Goal: Use online tool/utility: Utilize a website feature to perform a specific function

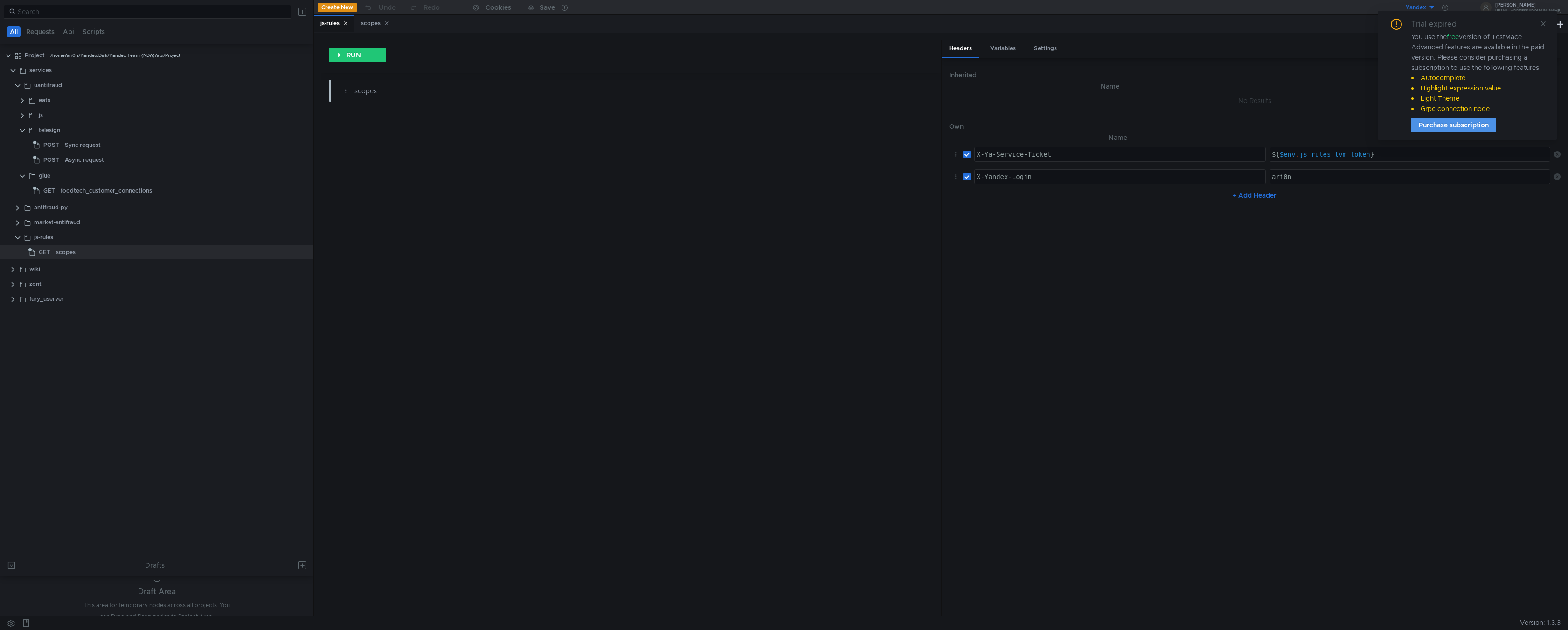
click at [1457, 128] on button "Purchase subscription" at bounding box center [1454, 125] width 85 height 15
click at [374, 25] on div "scopes" at bounding box center [375, 24] width 28 height 10
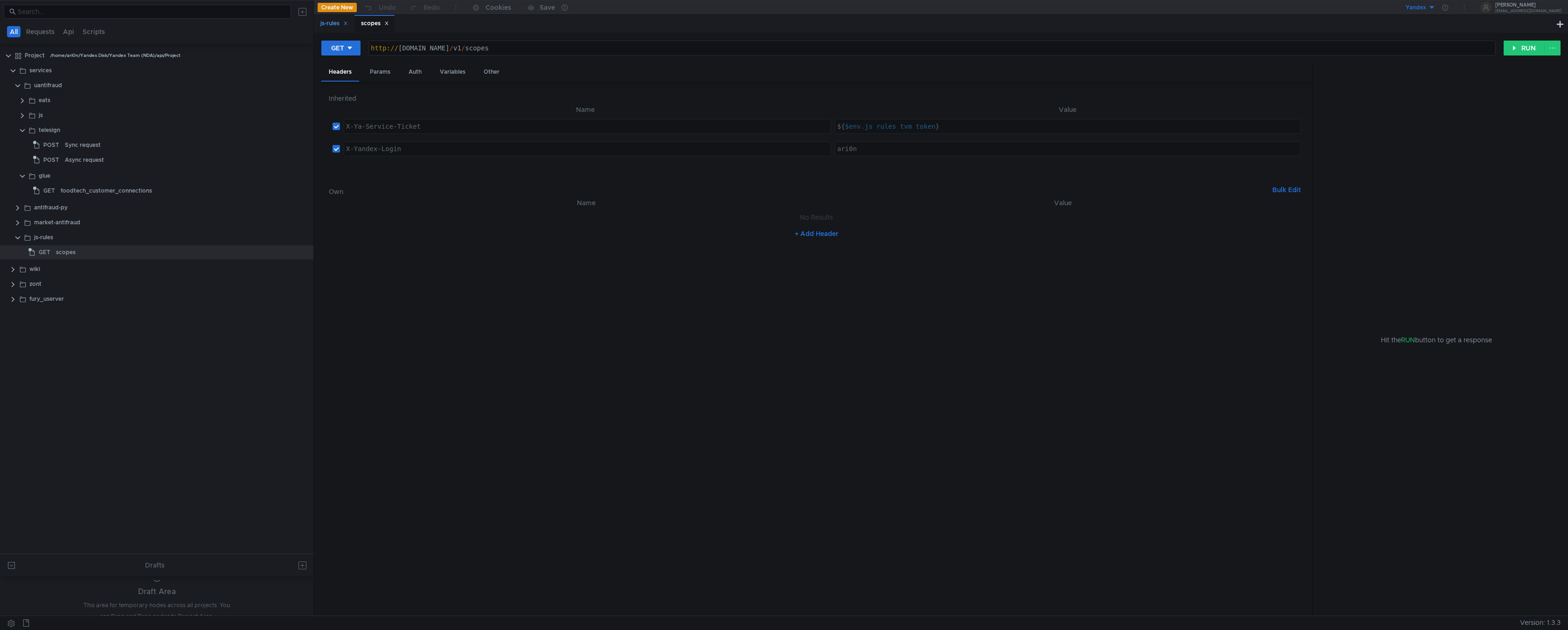
click at [324, 28] on div "js-rules" at bounding box center [334, 24] width 27 height 10
click at [348, 26] on div "js-rules" at bounding box center [334, 24] width 27 height 10
click at [347, 26] on icon at bounding box center [346, 23] width 5 height 5
click at [1527, 47] on button "RUN" at bounding box center [1524, 48] width 41 height 15
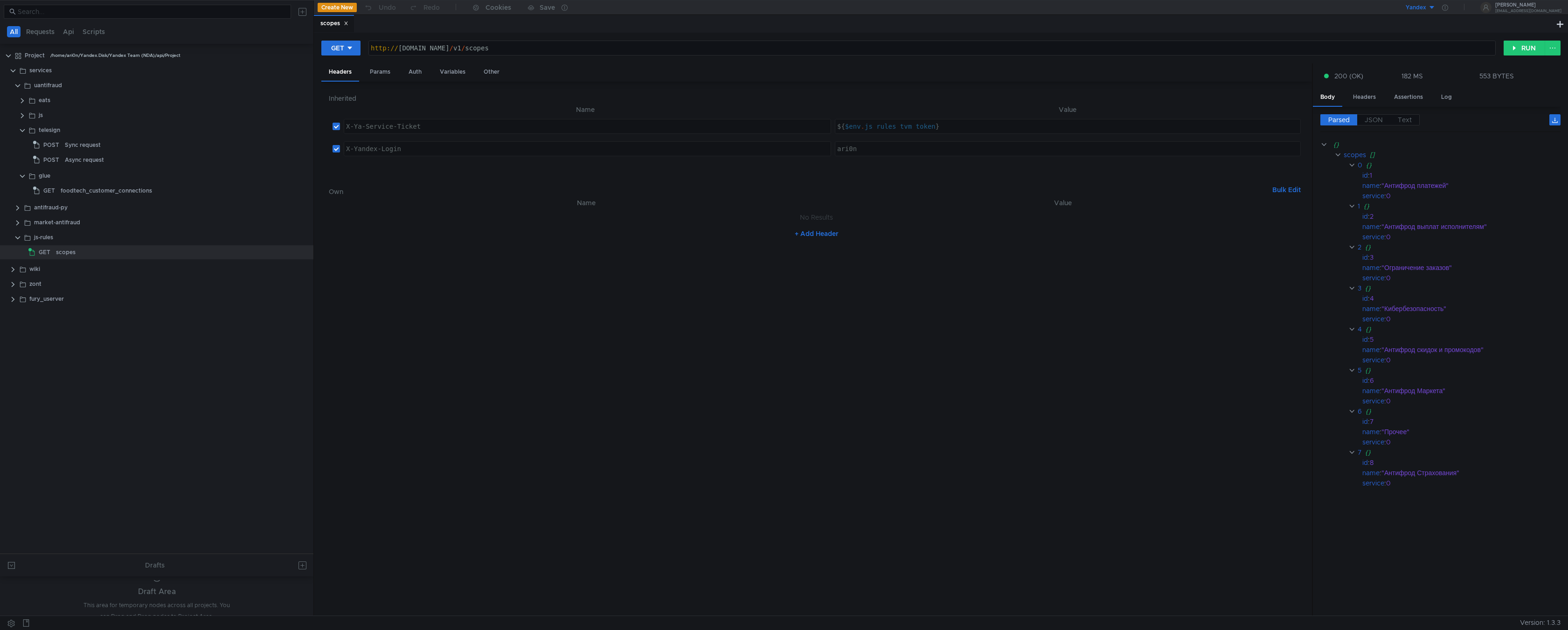
click at [791, 397] on nz-table "Name Value No Results + Add Header" at bounding box center [816, 403] width 976 height 411
click at [1521, 45] on button "RUN" at bounding box center [1524, 48] width 41 height 15
click at [1509, 49] on button "RUN" at bounding box center [1524, 48] width 41 height 15
click at [17, 236] on clr-icon at bounding box center [18, 238] width 7 height 7
click at [15, 85] on clr-icon at bounding box center [18, 86] width 7 height 7
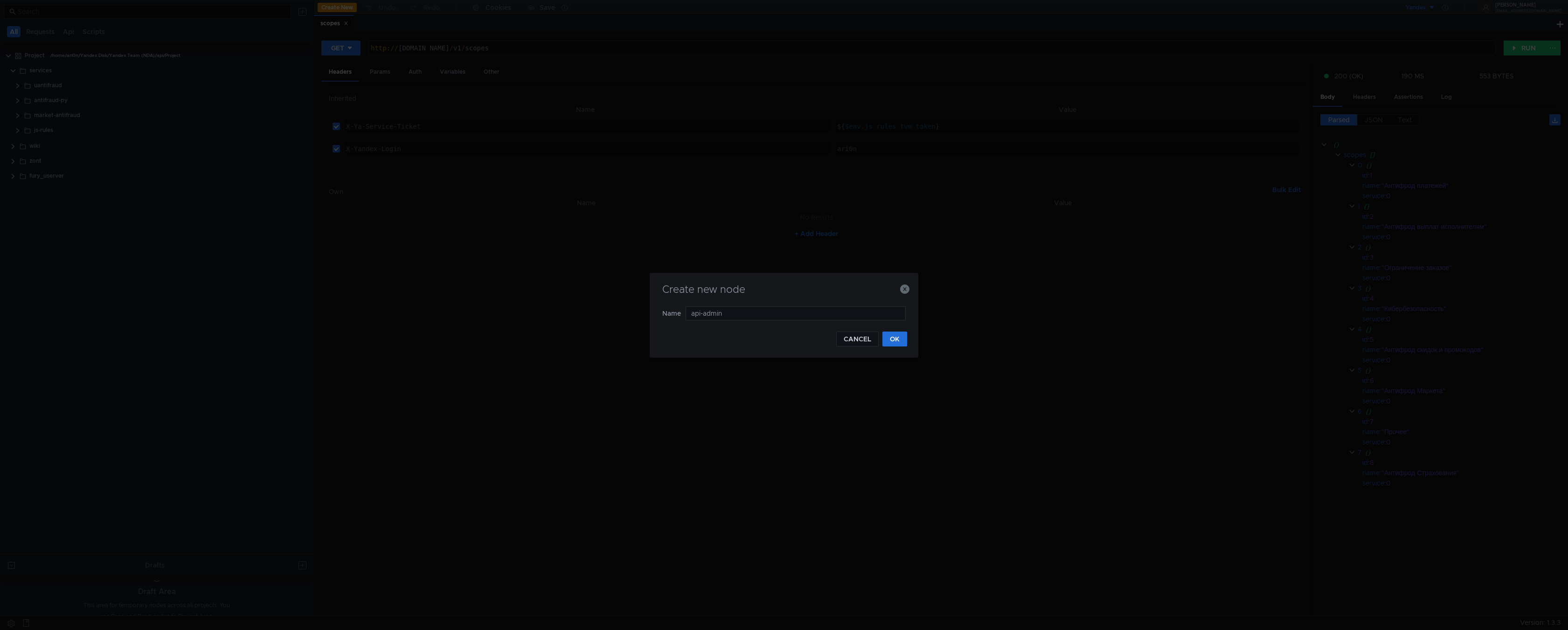
type input "api-admin"
click at [903, 345] on button "OK" at bounding box center [895, 339] width 25 height 15
type input "user-info"
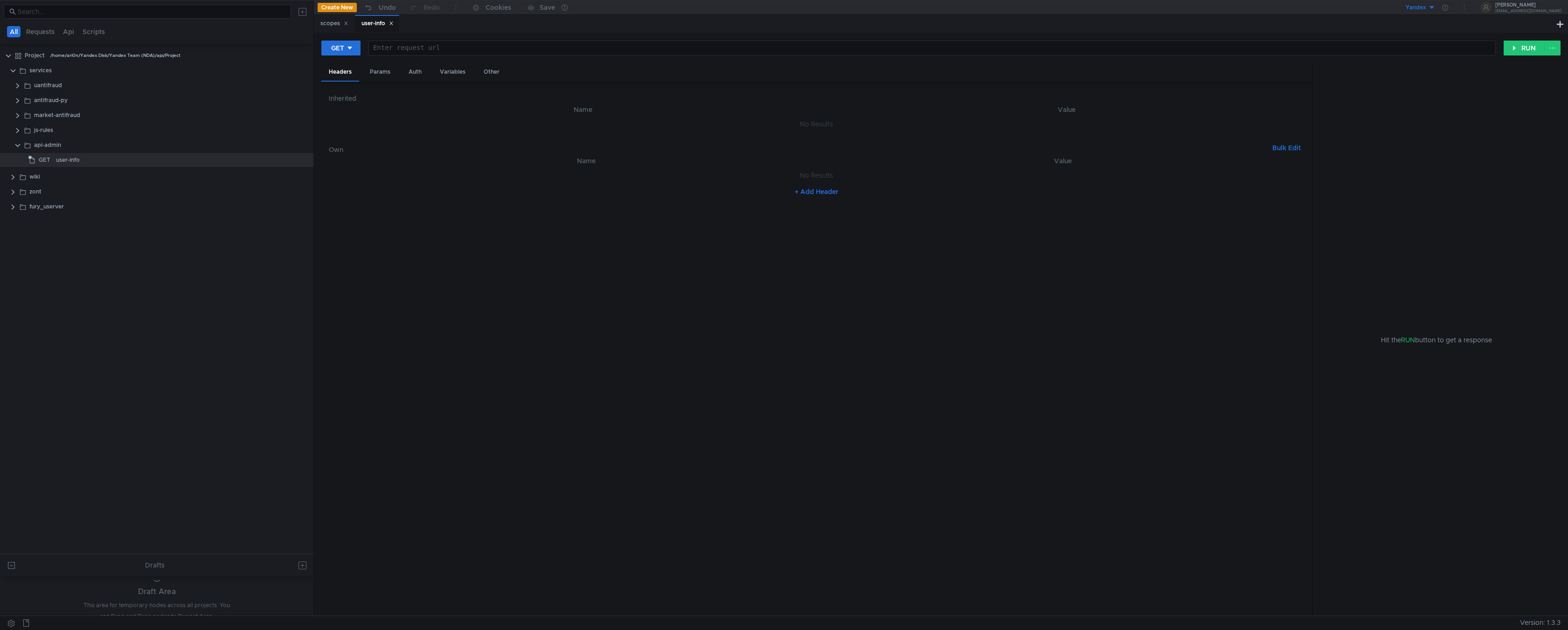
click at [436, 44] on div "Enter request url" at bounding box center [932, 47] width 1126 height 14
paste textarea "[DOMAIN_NAME]"
click at [553, 44] on div "[DOMAIN_NAME] /" at bounding box center [932, 47] width 1126 height 14
click at [533, 49] on div "[DOMAIN_NAME] /" at bounding box center [932, 55] width 1126 height 23
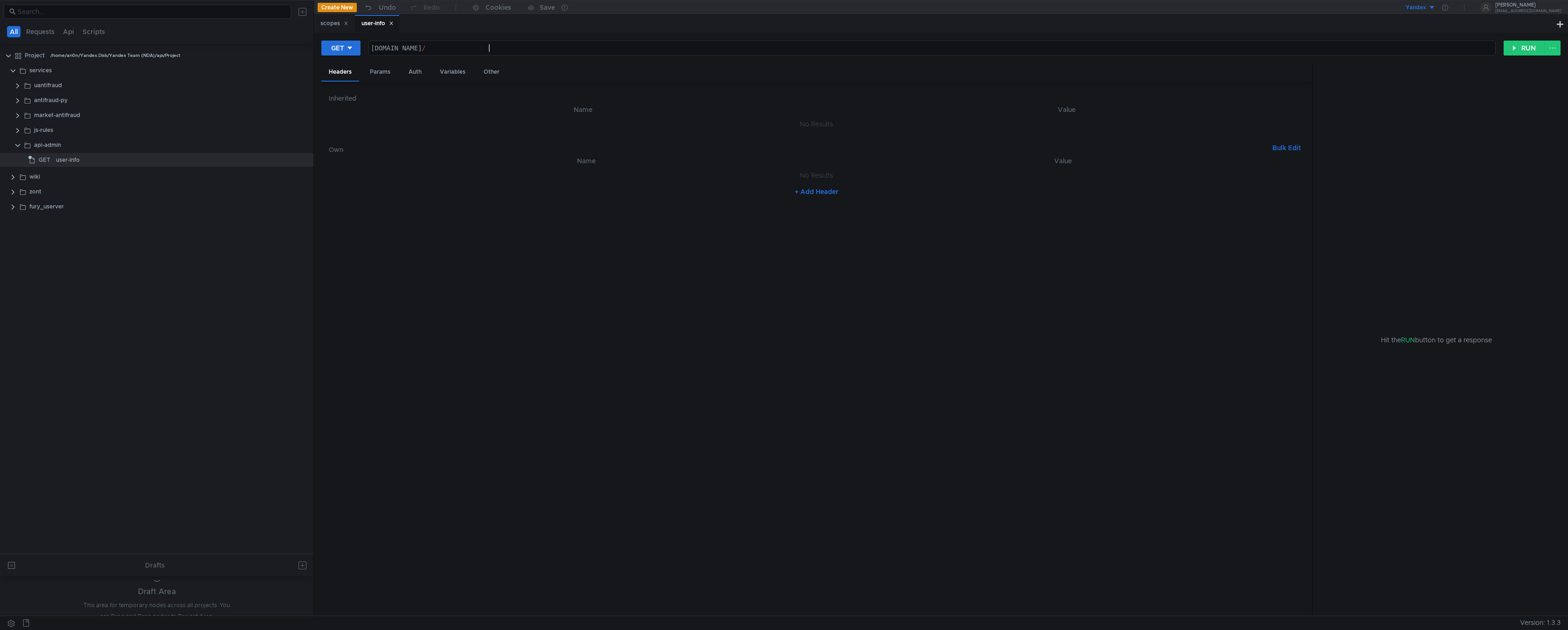
paste textarea "/internal/user_info"
type textarea "[DOMAIN_NAME][URL]"
click at [47, 145] on div "api-admin" at bounding box center [47, 145] width 27 height 14
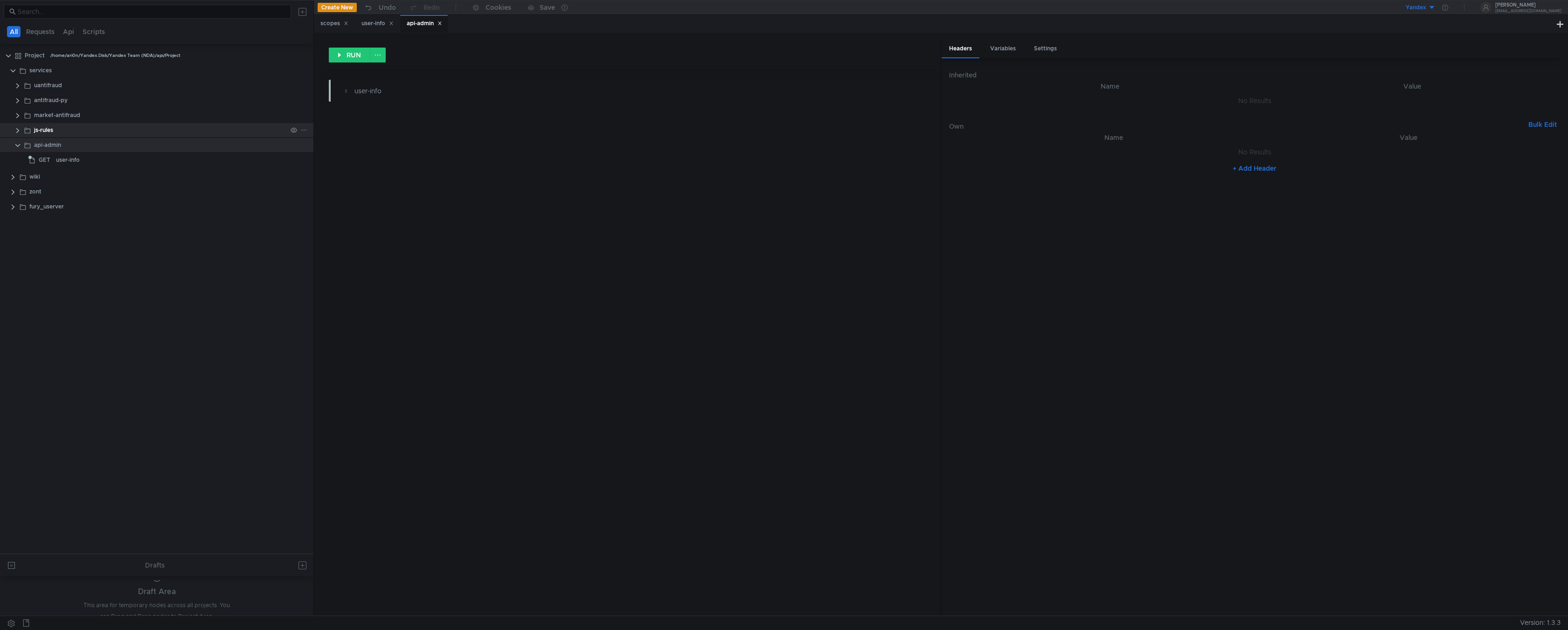
click at [37, 129] on div "js-rules" at bounding box center [43, 130] width 19 height 14
type textarea "X-Ya-Service-Ticket"
drag, startPoint x: 1063, startPoint y: 156, endPoint x: 956, endPoint y: 156, distance: 107.0
click at [956, 156] on tr "X-Ya-Service-Ticket X-Ya-Service-Ticket ההההההההההההההההההההההההההההההההההההההה…" at bounding box center [1255, 154] width 612 height 23
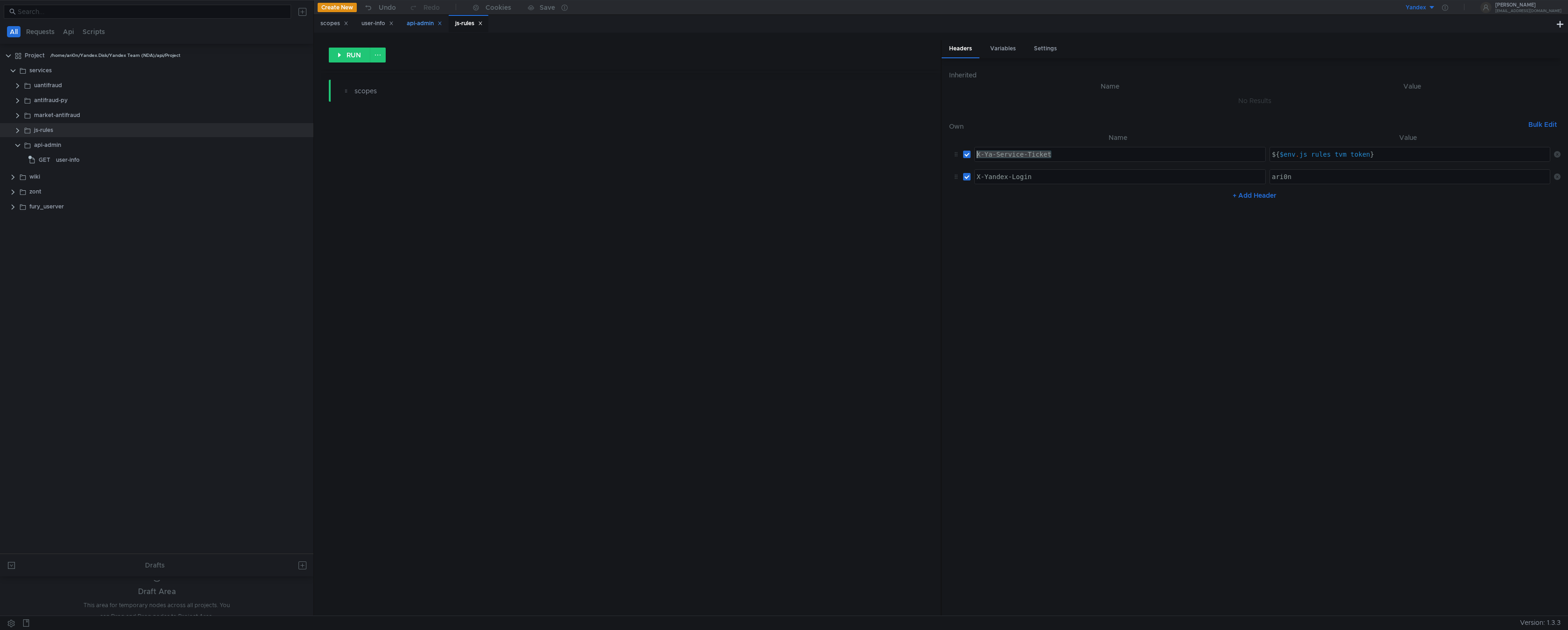
click at [427, 25] on div "api-admin" at bounding box center [424, 24] width 35 height 10
click at [1248, 165] on button "+ Add Header" at bounding box center [1255, 168] width 51 height 11
click at [1125, 159] on div at bounding box center [1119, 161] width 290 height 23
paste textarea "X-Ya-Service-Ticket"
type textarea "X-Ya-Service-Ticket"
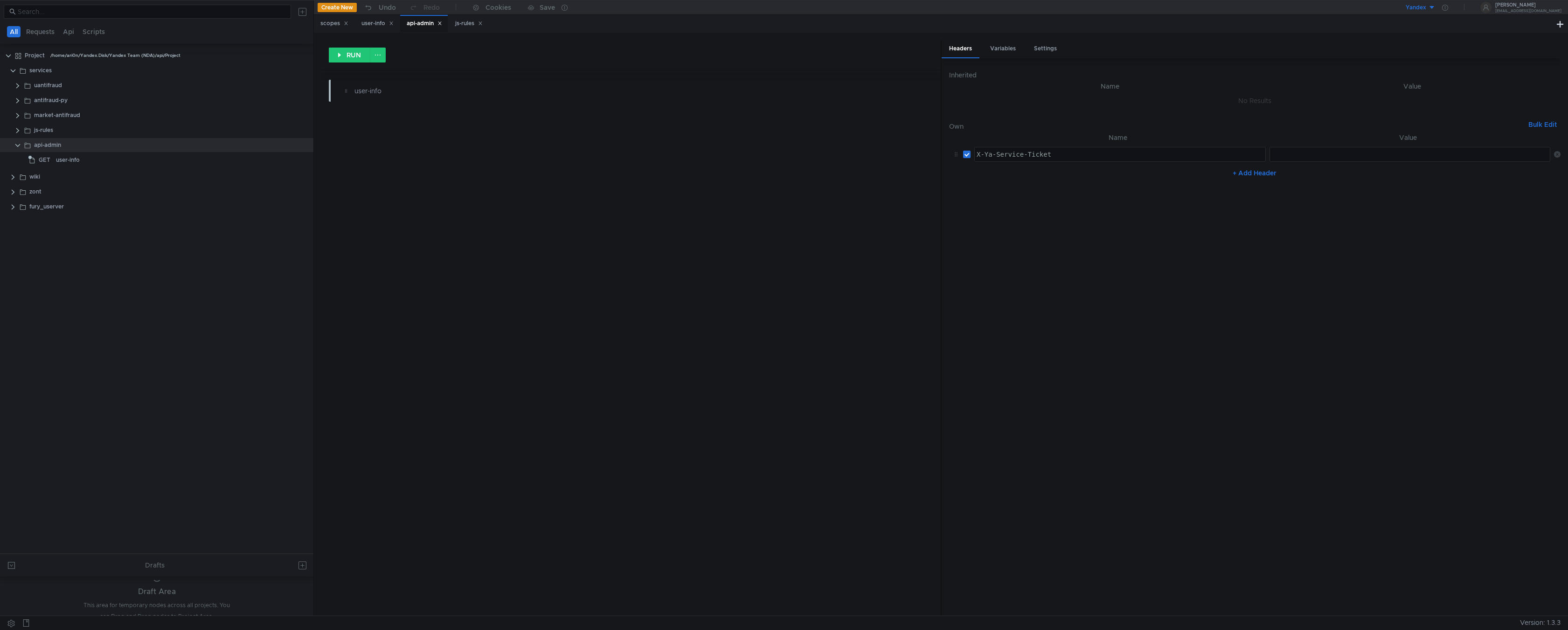
click at [1131, 226] on nz-table "Name Value X-Ya-Service-Ticket X-Ya-Service-Ticket הההההההההההההההההההההההההההה…" at bounding box center [1255, 370] width 612 height 476
